Goal: Information Seeking & Learning: Learn about a topic

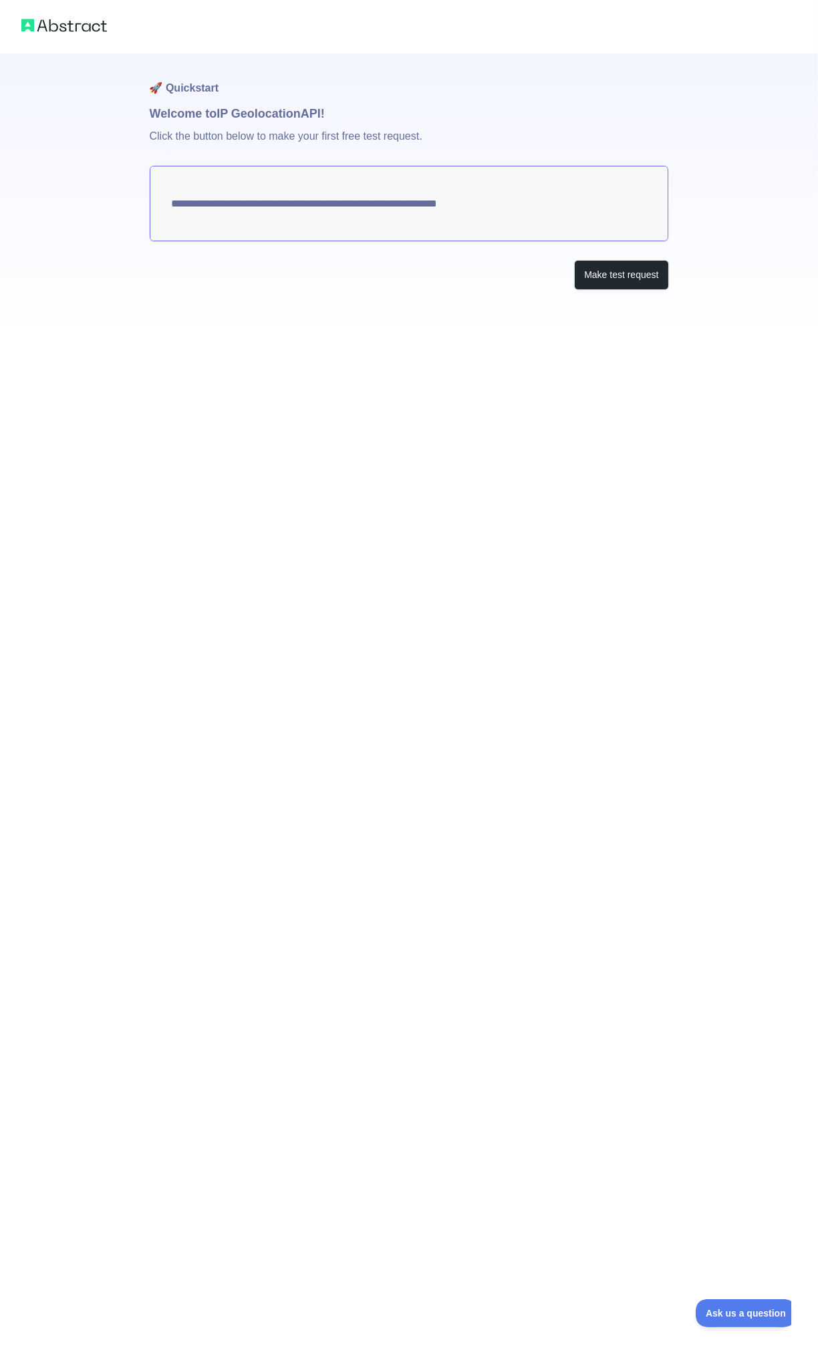
click at [76, 51] on div at bounding box center [409, 26] width 818 height 53
click at [94, 19] on img at bounding box center [64, 25] width 86 height 19
click at [86, 34] on img at bounding box center [64, 25] width 86 height 19
click at [643, 269] on button "Make test request" at bounding box center [621, 275] width 94 height 30
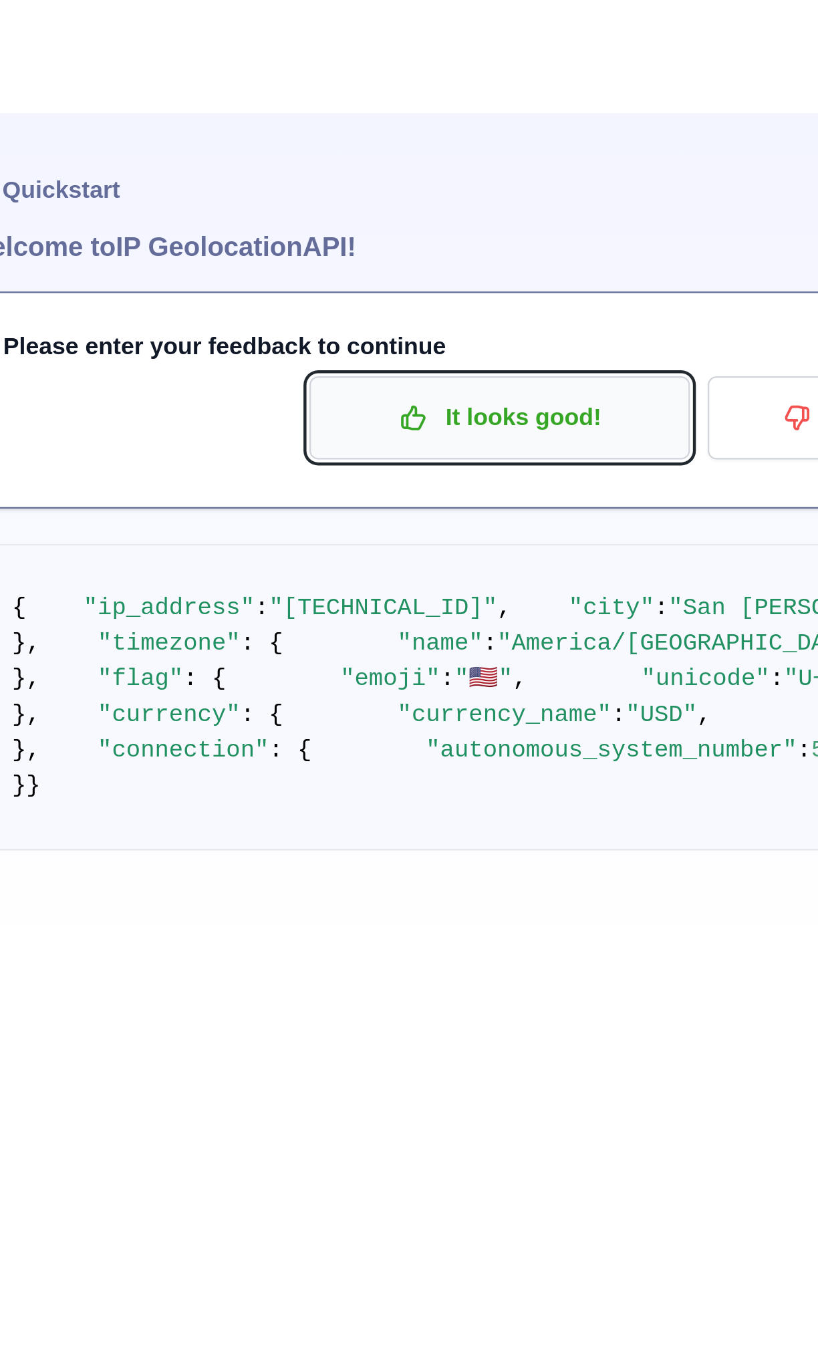
click at [394, 179] on p "It looks good!" at bounding box center [388, 190] width 151 height 23
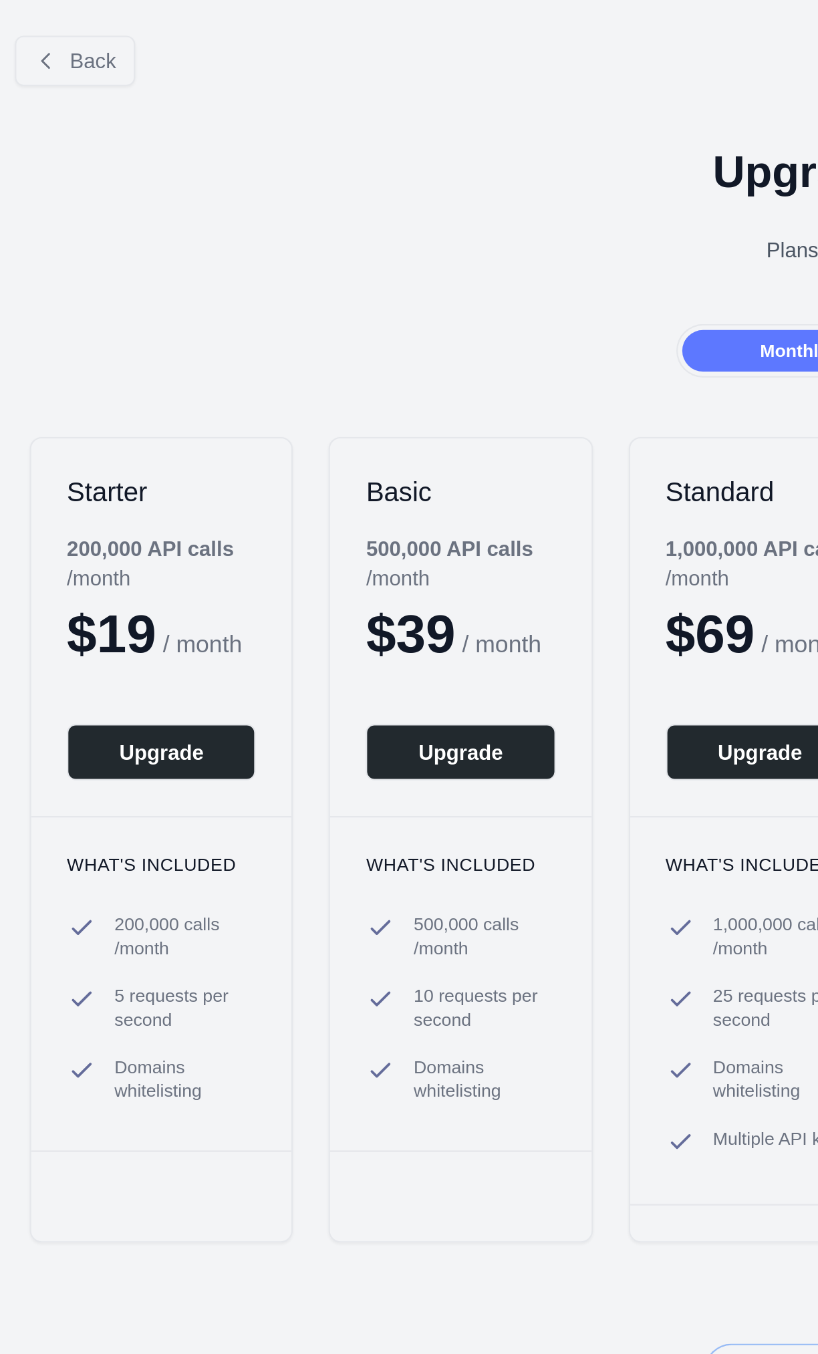
scroll to position [1, 0]
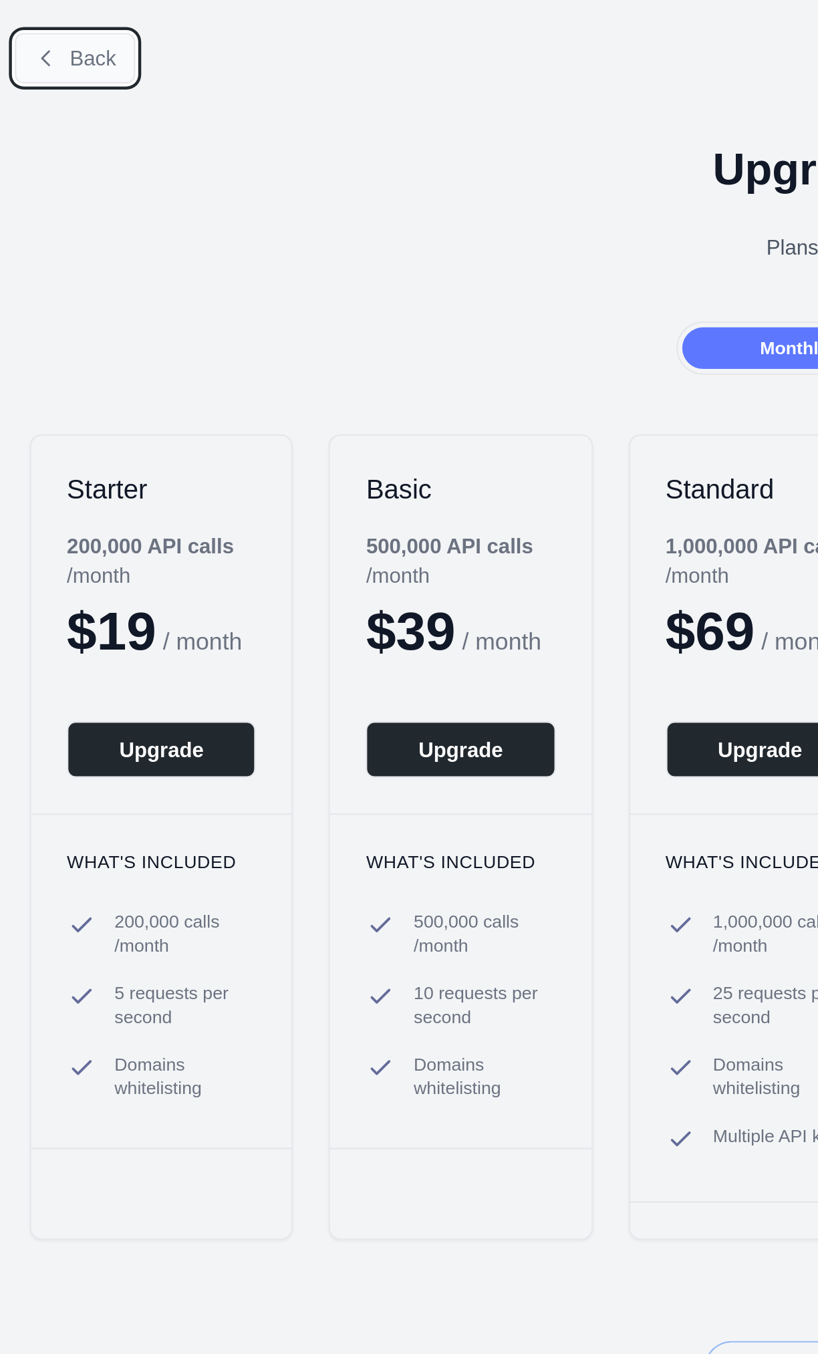
click at [35, 27] on span "Back" at bounding box center [41, 26] width 21 height 11
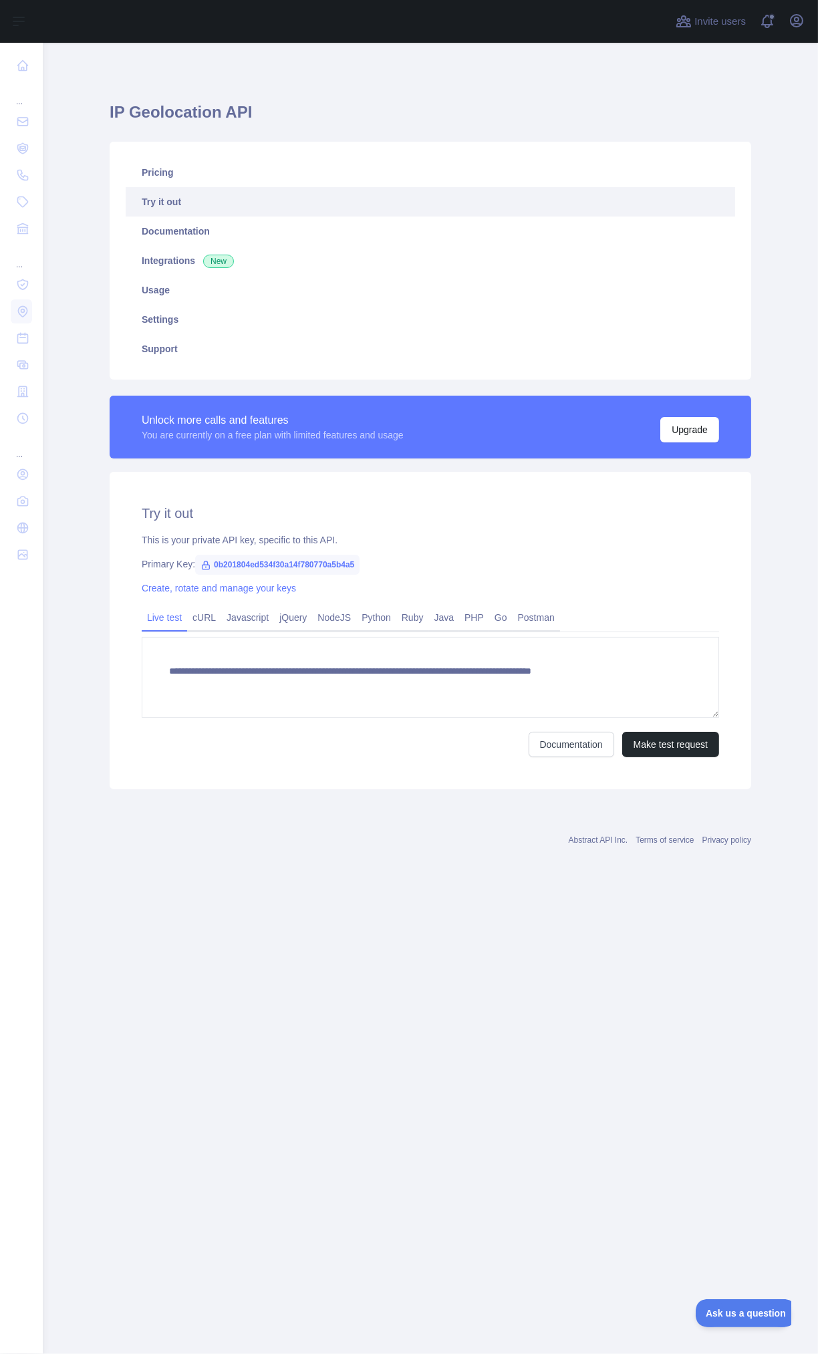
click at [517, 187] on link "Try it out" at bounding box center [430, 201] width 609 height 29
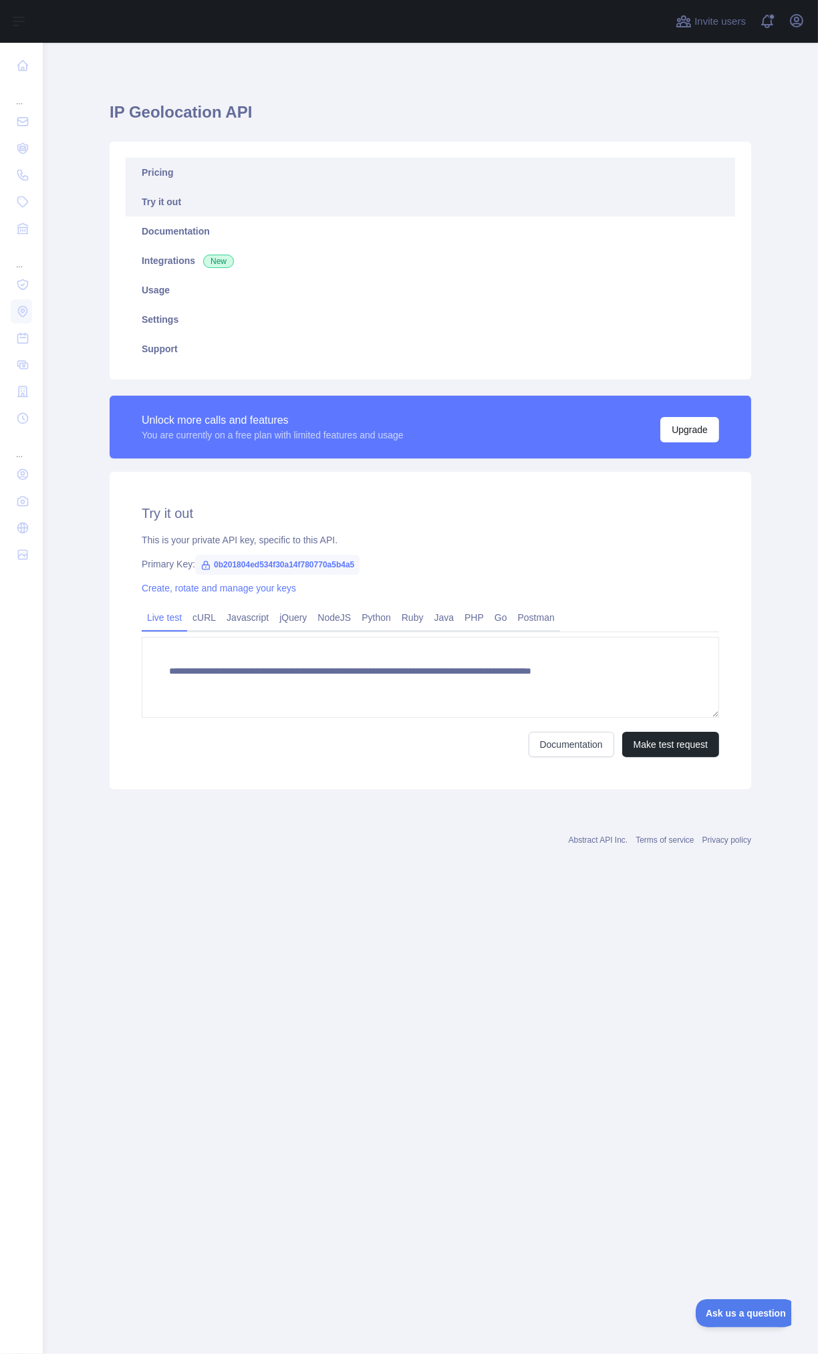
click at [420, 169] on link "Pricing" at bounding box center [430, 172] width 609 height 29
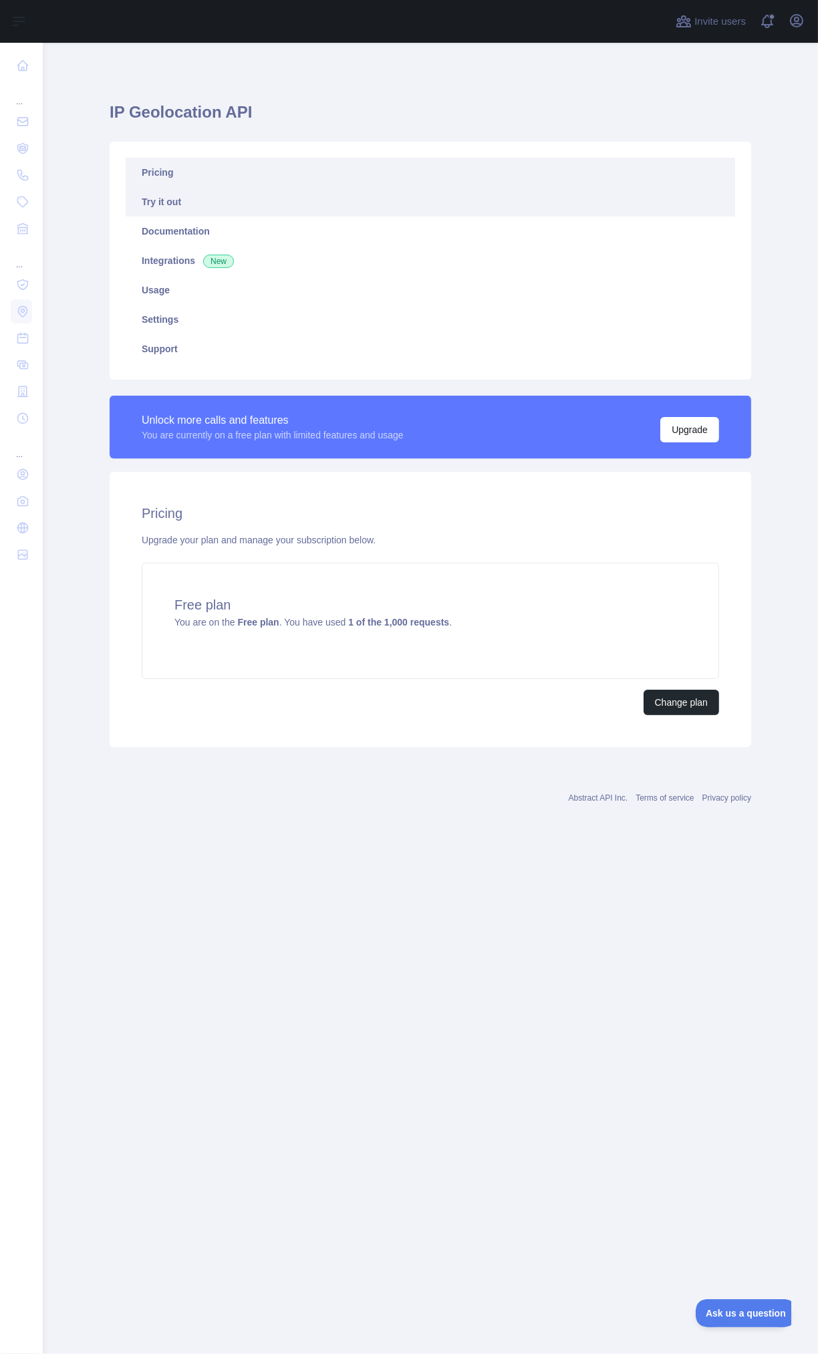
click at [325, 208] on link "Try it out" at bounding box center [430, 201] width 609 height 29
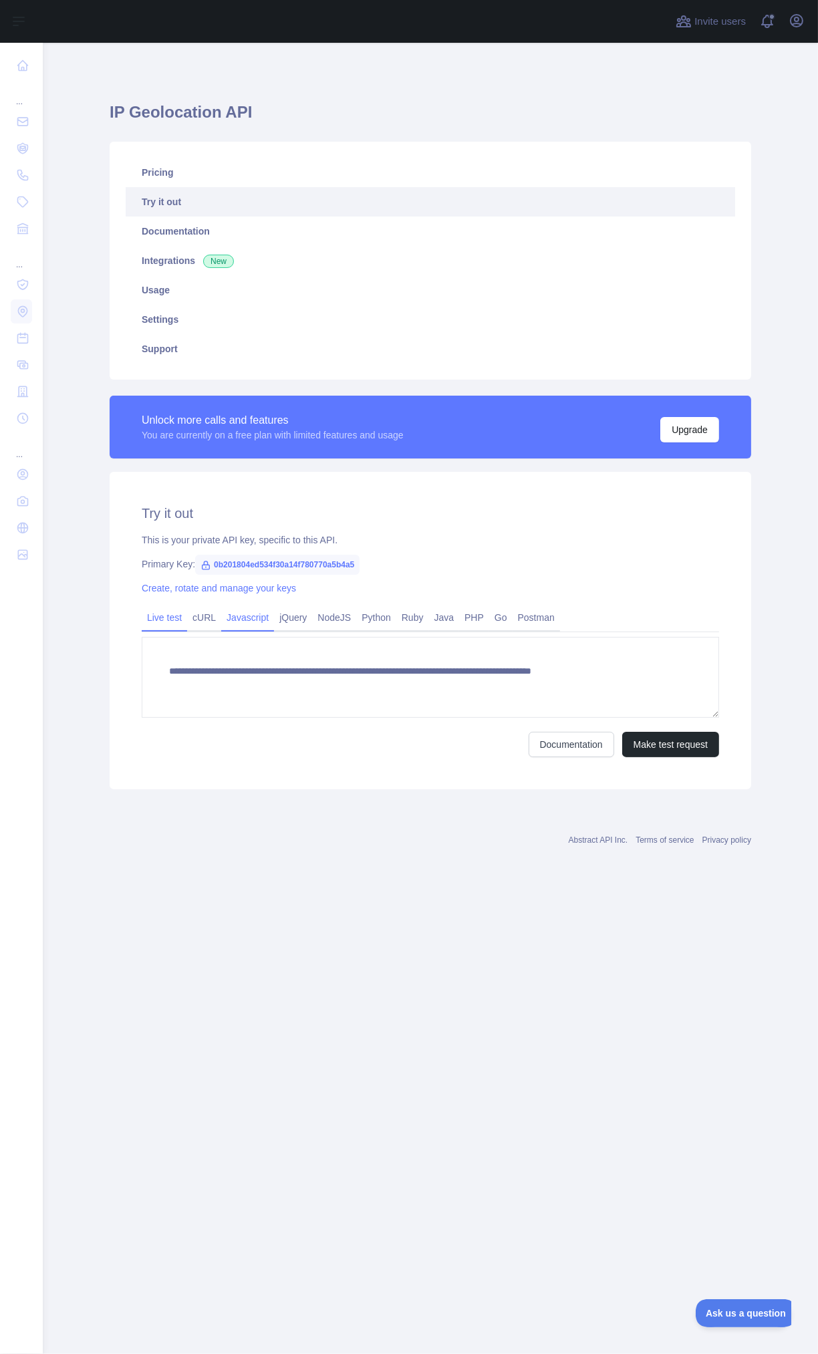
click at [251, 616] on link "Javascript" at bounding box center [247, 617] width 53 height 21
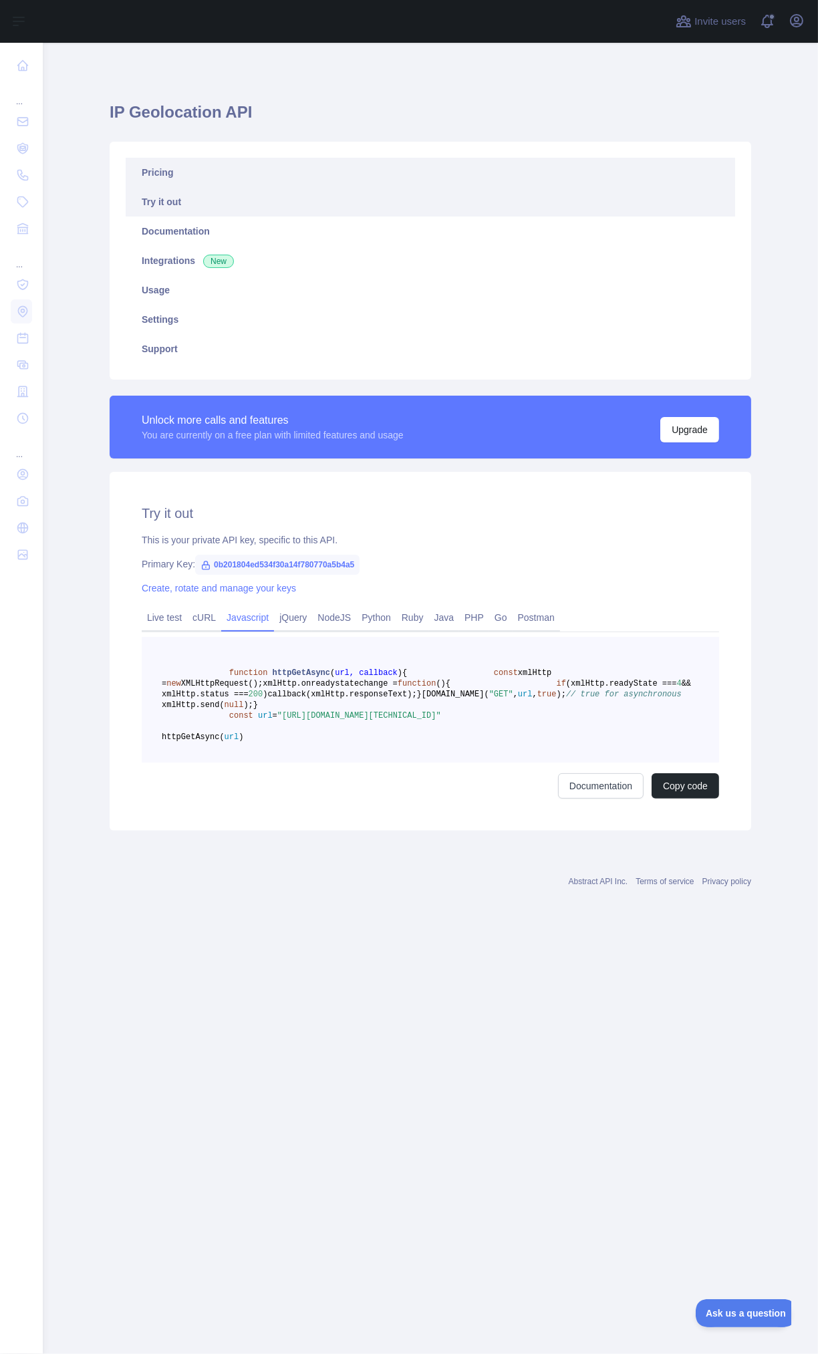
click at [474, 177] on link "Pricing" at bounding box center [430, 172] width 609 height 29
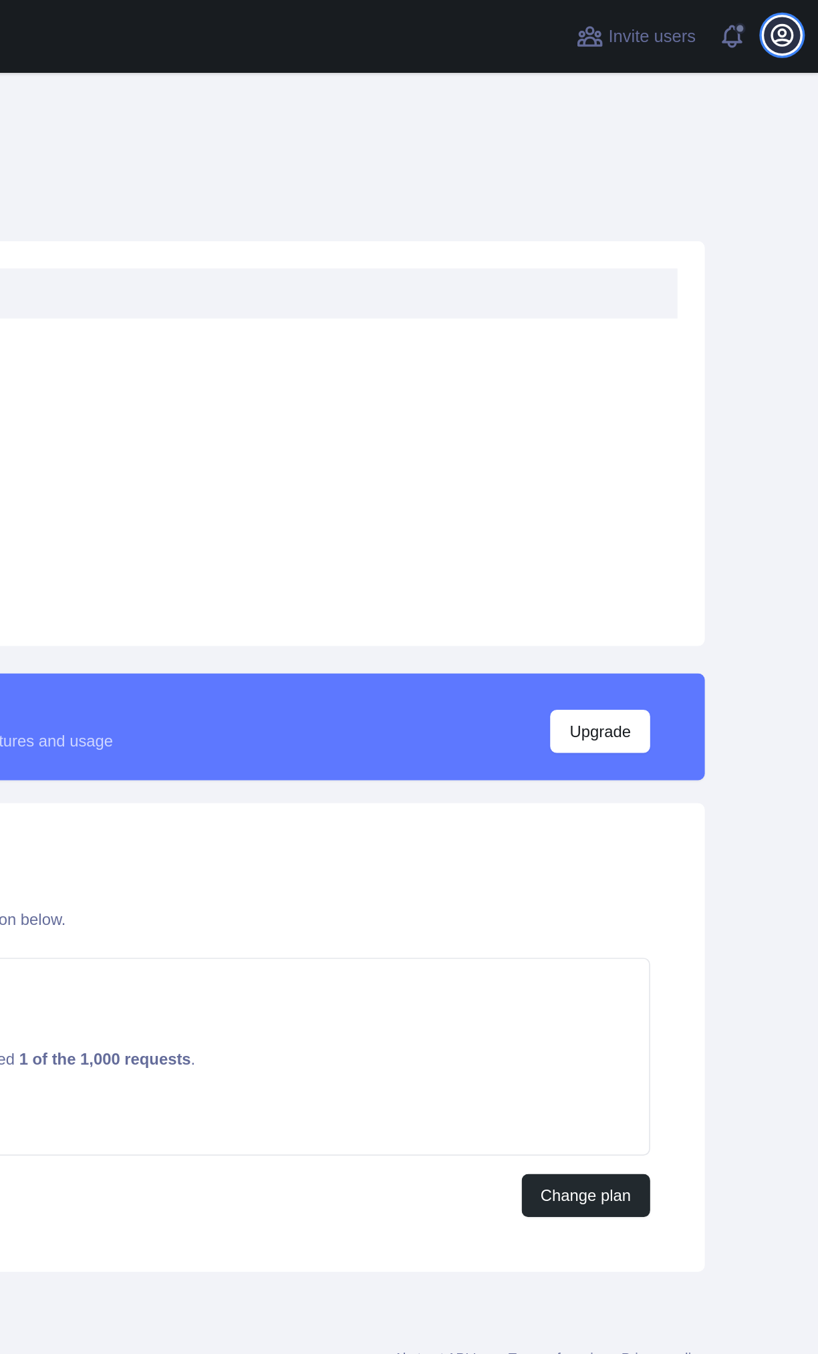
click at [796, 21] on icon "button" at bounding box center [797, 21] width 12 height 12
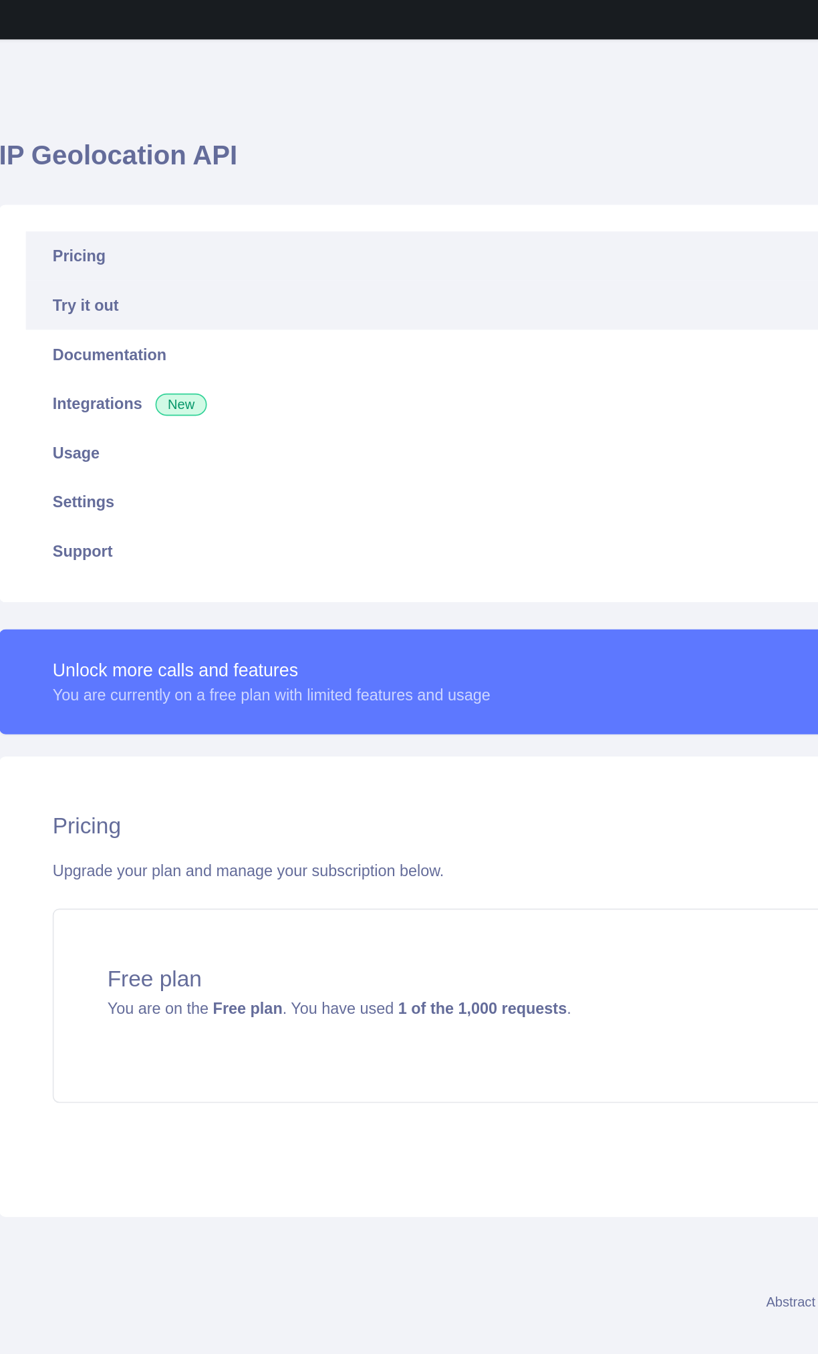
click at [184, 215] on link "Try it out" at bounding box center [430, 201] width 609 height 29
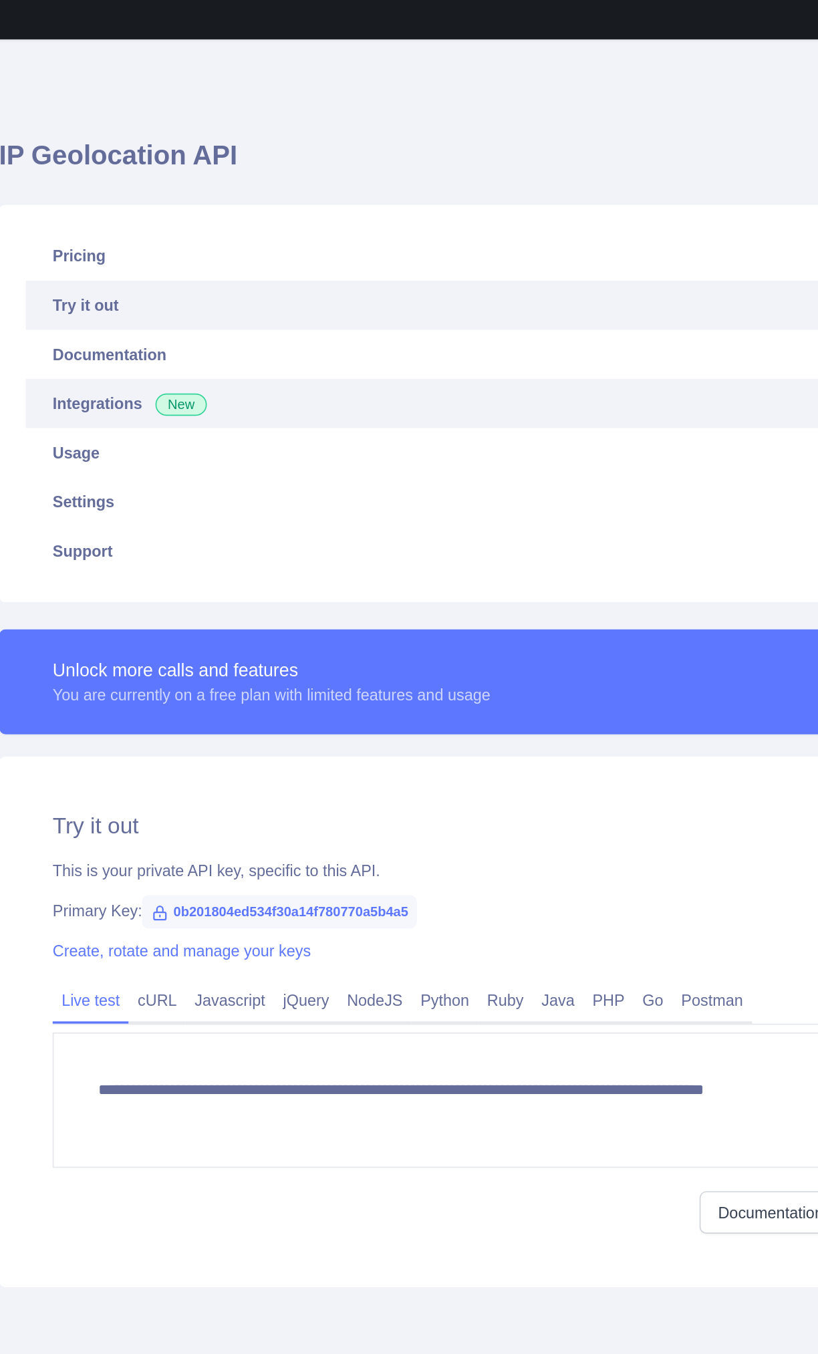
click at [193, 260] on link "Integrations New" at bounding box center [430, 260] width 609 height 29
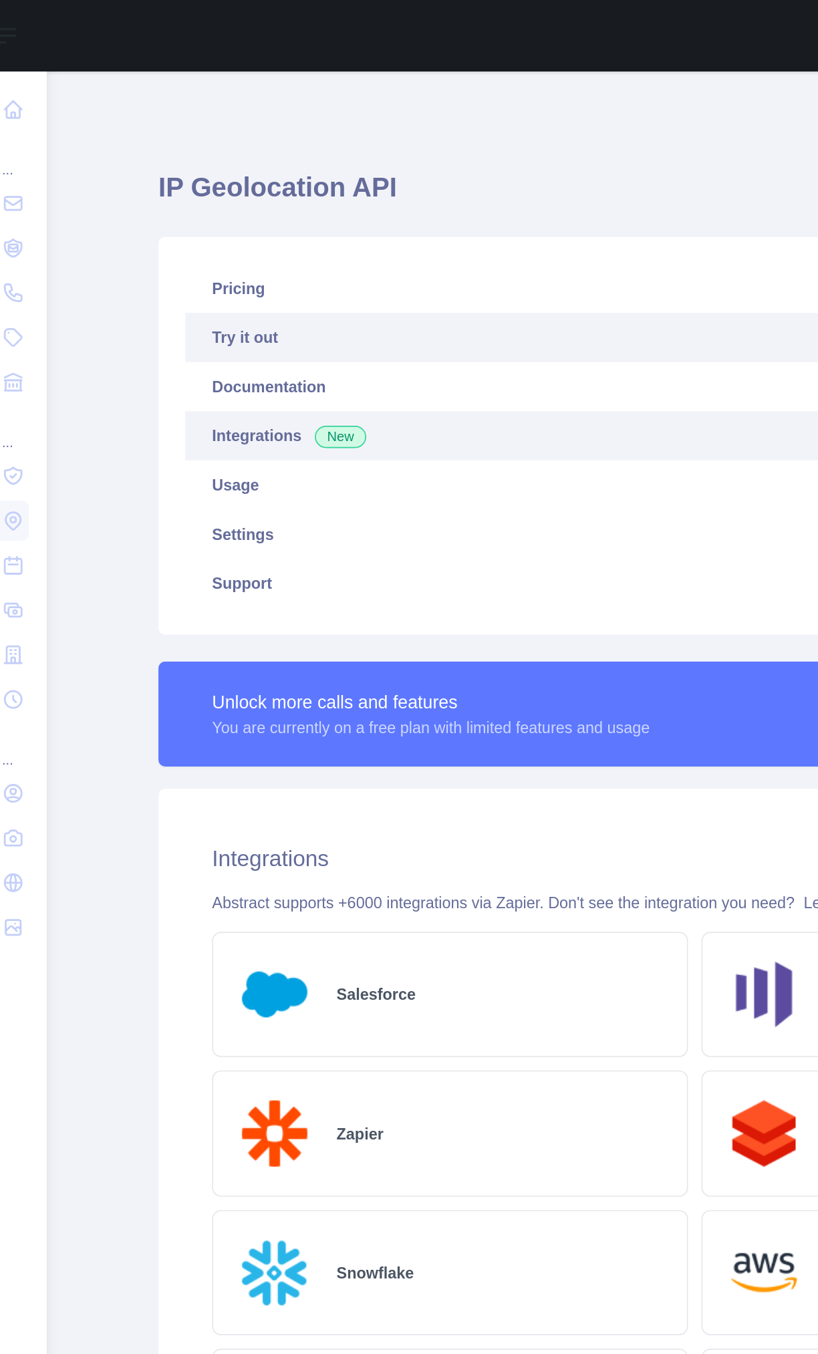
click at [166, 201] on link "Try it out" at bounding box center [430, 201] width 609 height 29
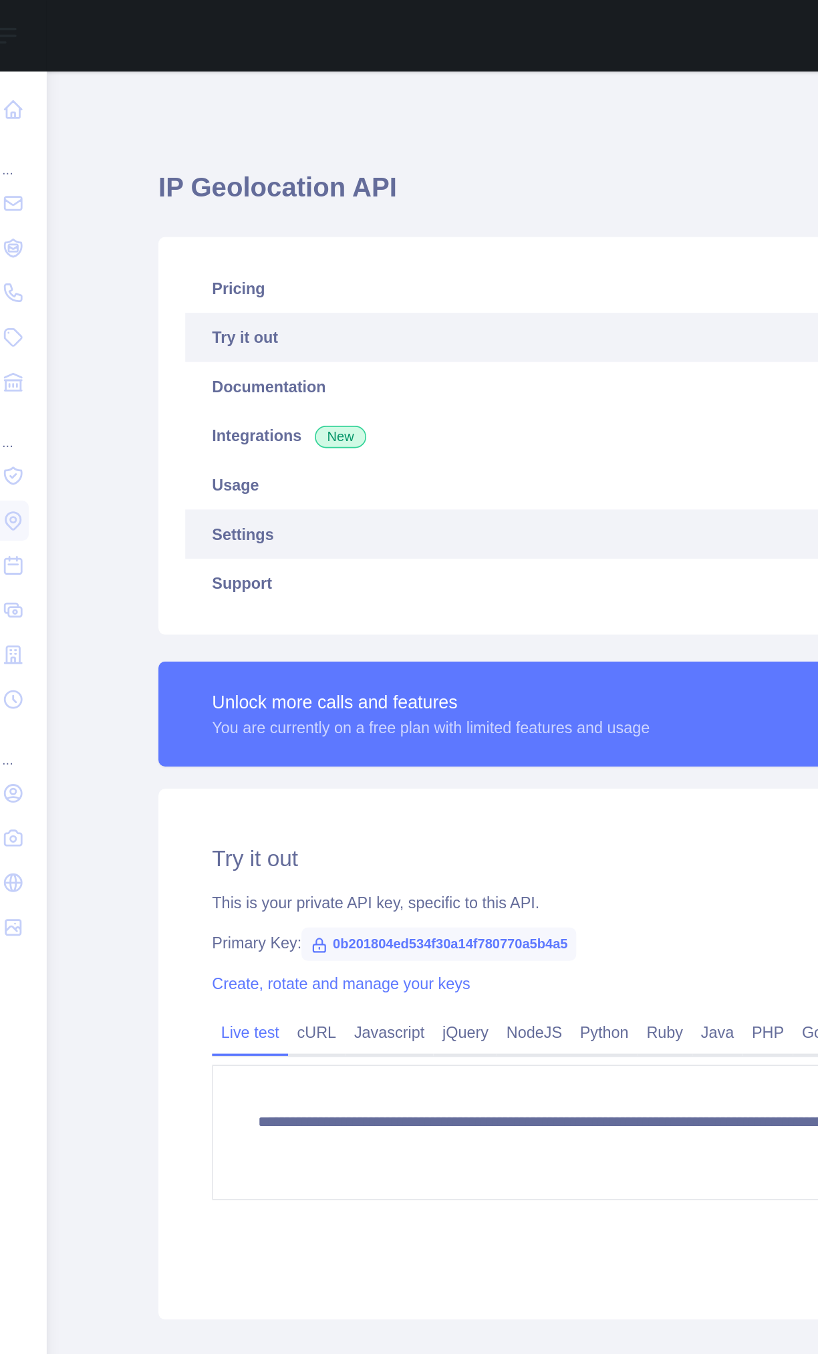
click at [172, 323] on link "Settings" at bounding box center [430, 319] width 609 height 29
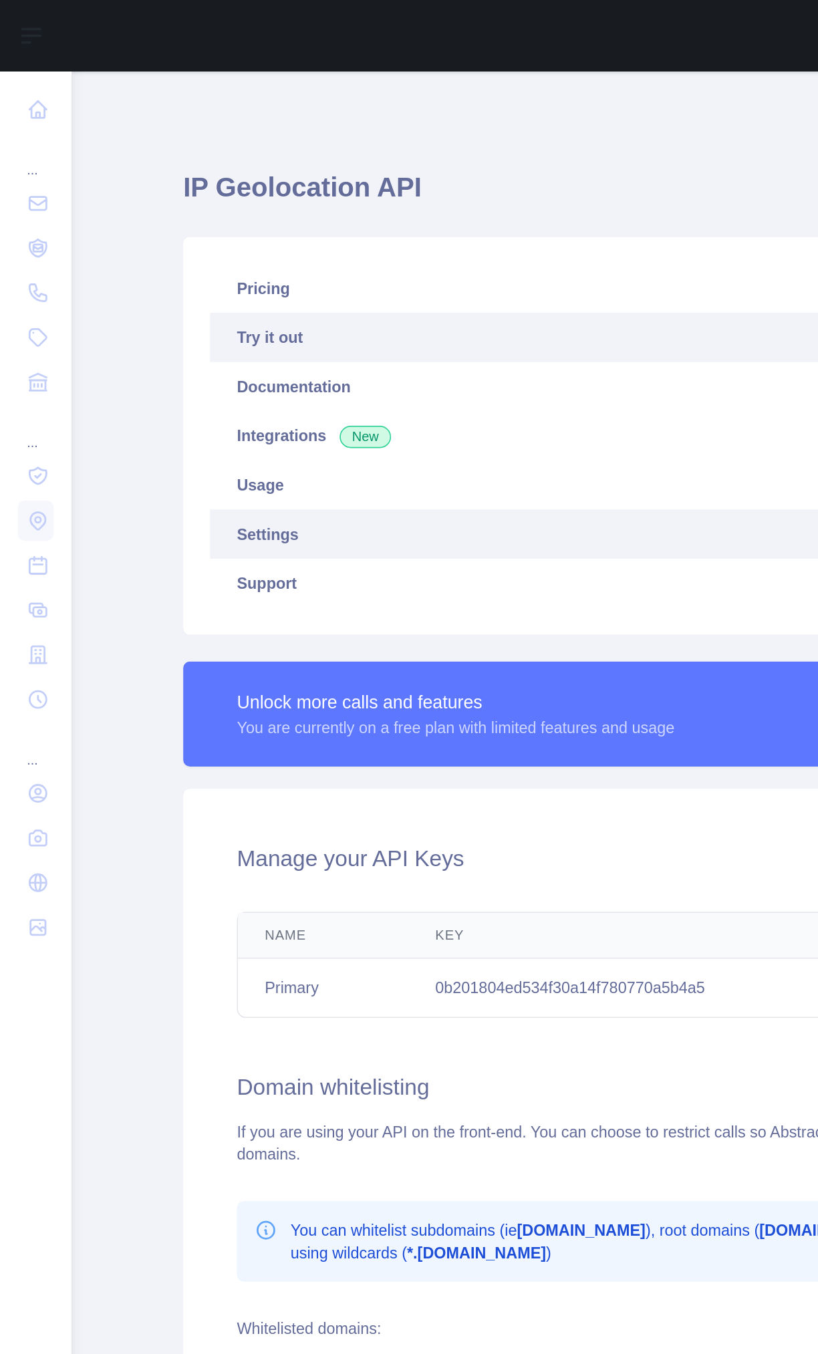
click at [160, 201] on link "Try it out" at bounding box center [430, 201] width 609 height 29
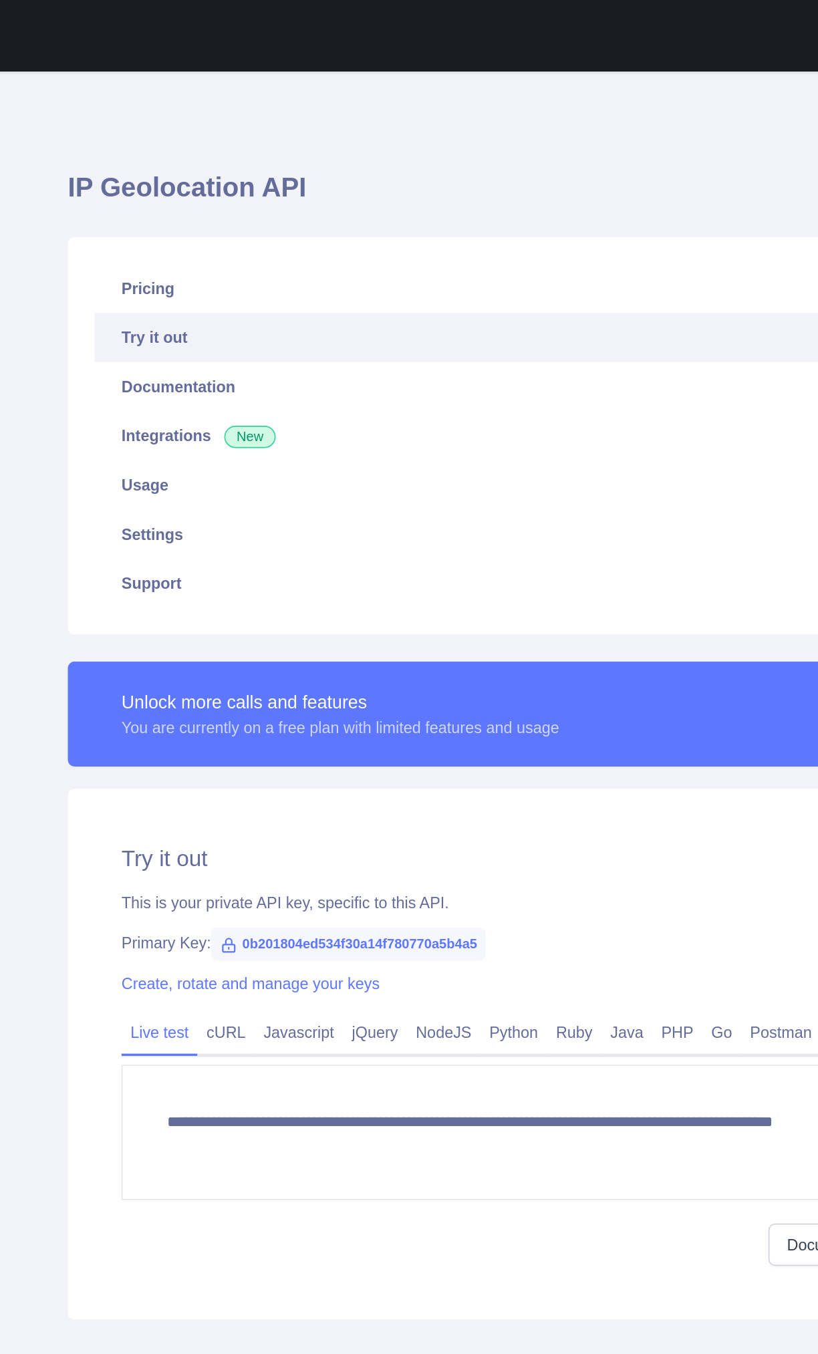
click at [269, 562] on span "0b201804ed534f30a14f780770a5b4a5" at bounding box center [277, 565] width 164 height 20
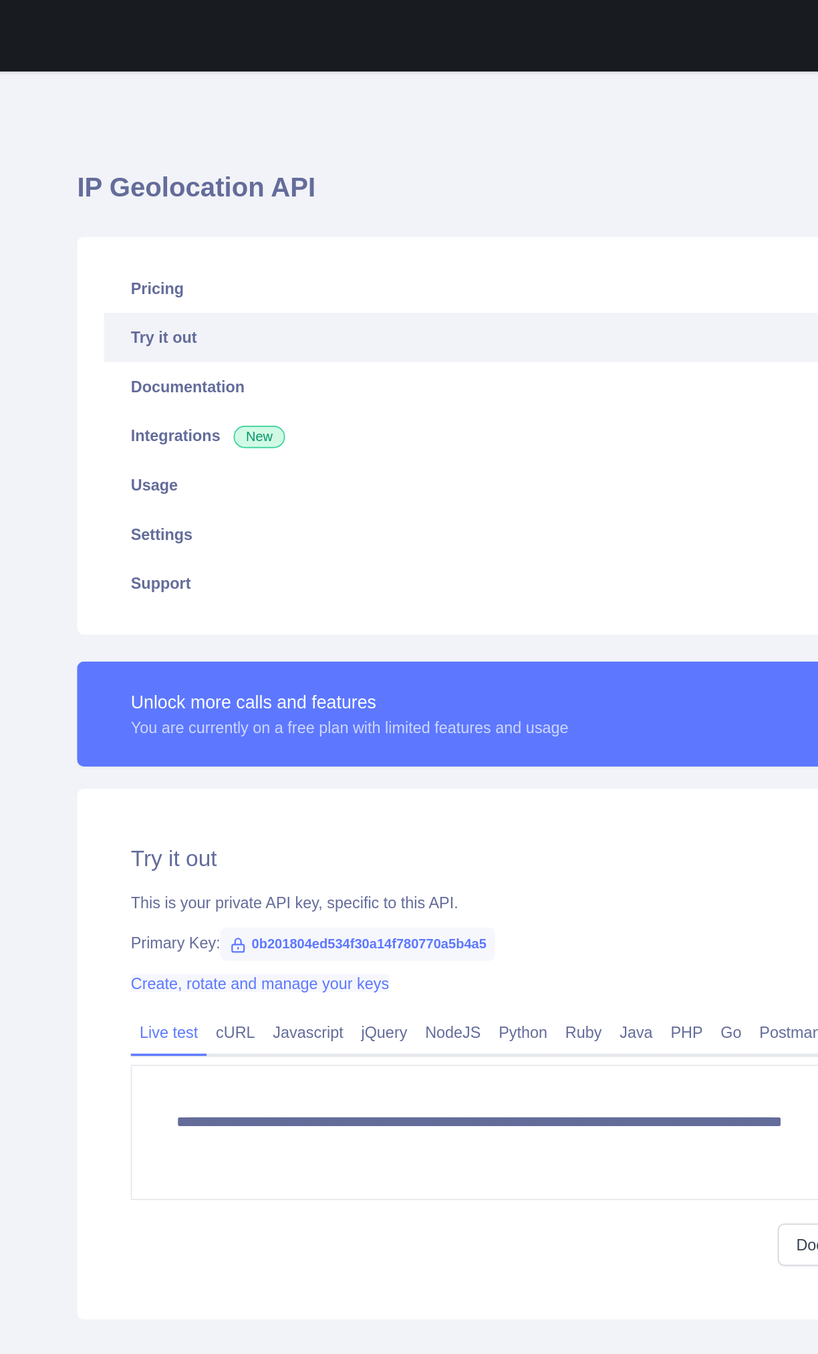
click at [248, 587] on link "Create, rotate and manage your keys" at bounding box center [219, 588] width 154 height 11
